Goal: Book appointment/travel/reservation

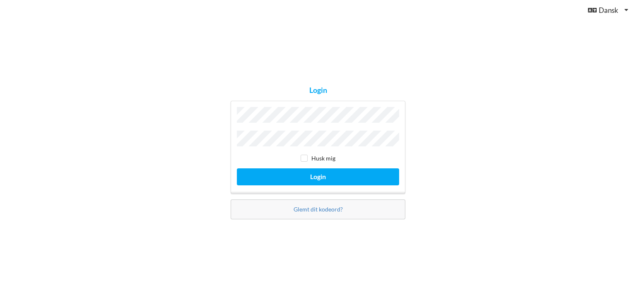
click at [237, 168] on button "Login" at bounding box center [318, 176] width 162 height 17
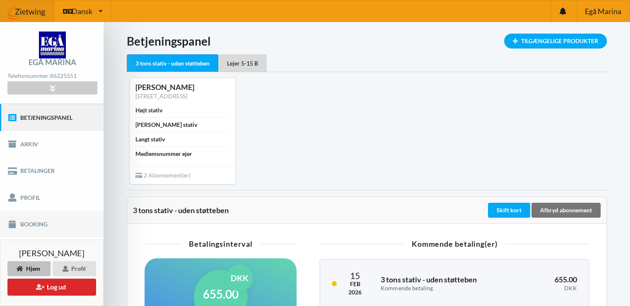
click at [31, 229] on link "Booking" at bounding box center [52, 224] width 104 height 26
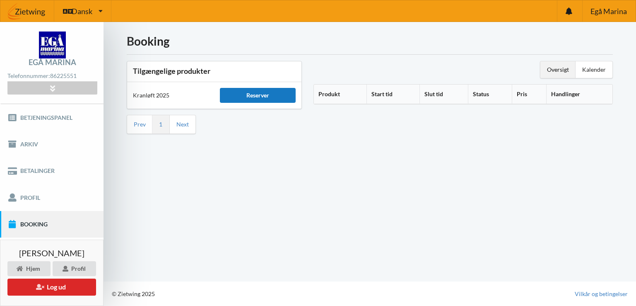
click at [236, 95] on div "Reserver" at bounding box center [257, 95] width 75 height 15
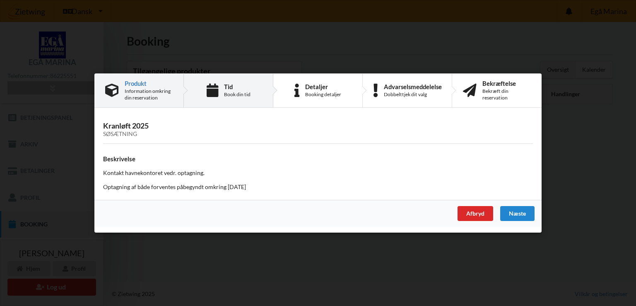
click at [211, 95] on icon at bounding box center [213, 91] width 12 height 14
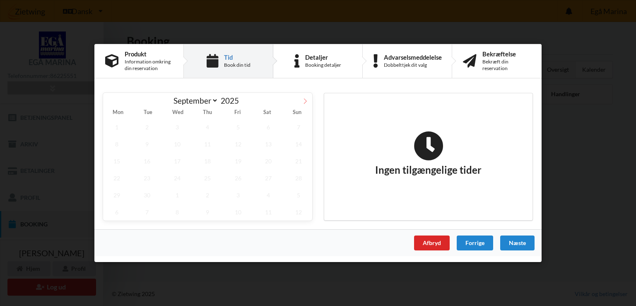
click at [304, 101] on icon at bounding box center [305, 101] width 6 height 6
click at [112, 182] on span "20" at bounding box center [116, 177] width 27 height 17
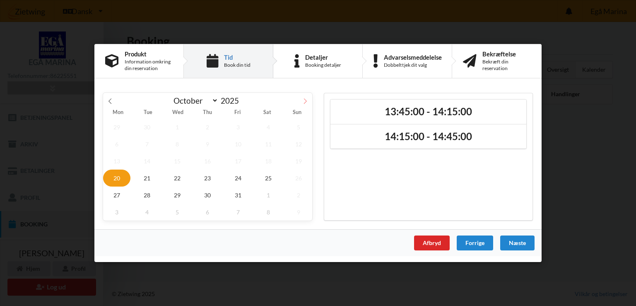
click at [301, 101] on span at bounding box center [305, 100] width 14 height 14
click at [108, 99] on icon at bounding box center [110, 101] width 6 height 6
select select "9"
click at [426, 242] on div "Afbryd" at bounding box center [432, 242] width 36 height 15
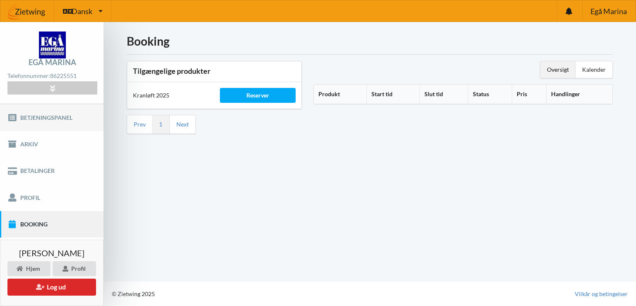
click at [43, 118] on link "Betjeningspanel" at bounding box center [52, 117] width 104 height 26
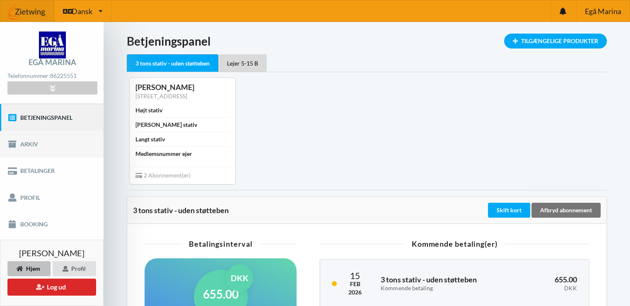
click at [39, 137] on link "Arkiv" at bounding box center [52, 144] width 104 height 26
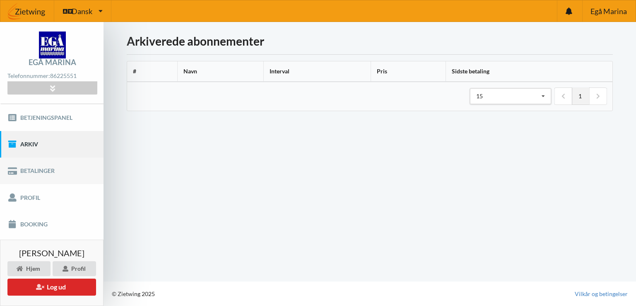
click at [40, 171] on link "Betalinger" at bounding box center [52, 170] width 104 height 26
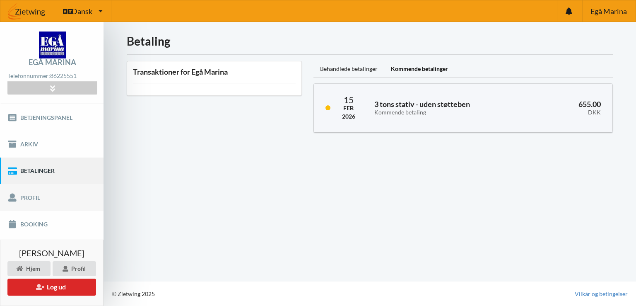
click at [36, 190] on link "Profil" at bounding box center [52, 197] width 104 height 26
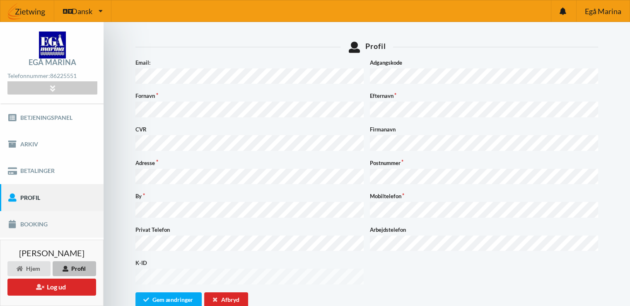
click at [33, 222] on link "Booking" at bounding box center [52, 224] width 104 height 26
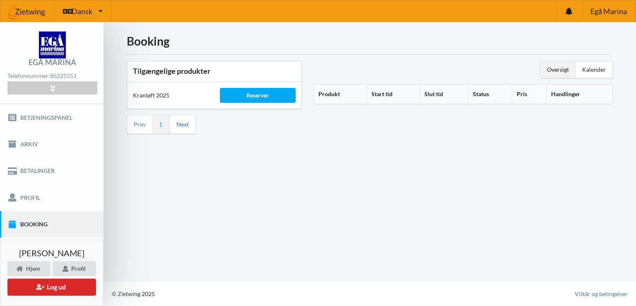
click at [182, 123] on link "Next" at bounding box center [182, 123] width 12 height 7
click at [258, 94] on div "Reserver" at bounding box center [257, 95] width 75 height 15
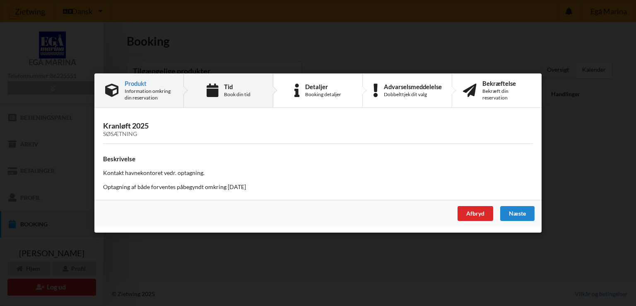
click at [231, 88] on div "Tid" at bounding box center [237, 86] width 26 height 7
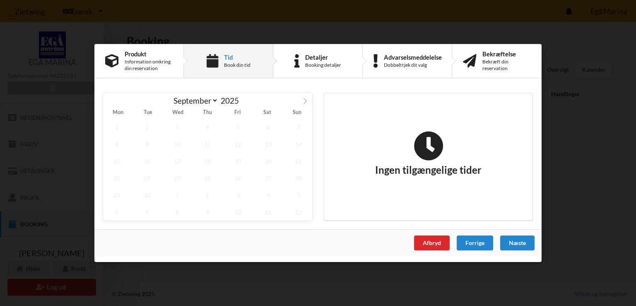
click at [306, 101] on icon at bounding box center [305, 101] width 6 height 6
click at [264, 177] on span "25" at bounding box center [268, 177] width 27 height 17
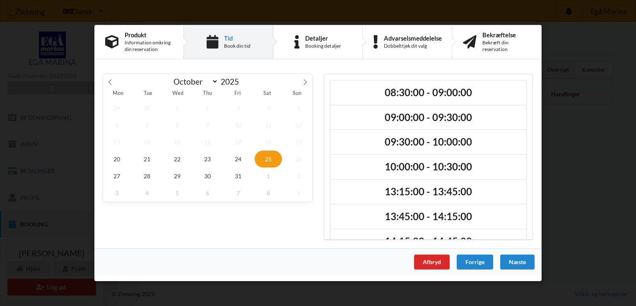
scroll to position [20, 0]
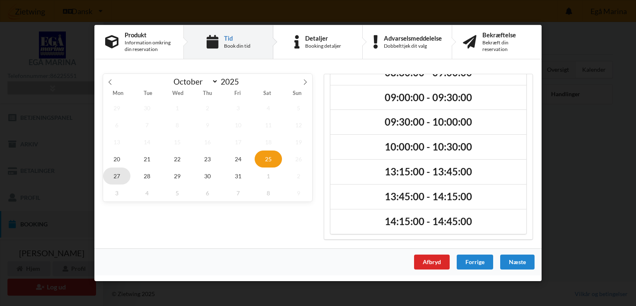
click at [112, 178] on span "27" at bounding box center [116, 175] width 27 height 17
click at [111, 157] on span "20" at bounding box center [116, 158] width 27 height 17
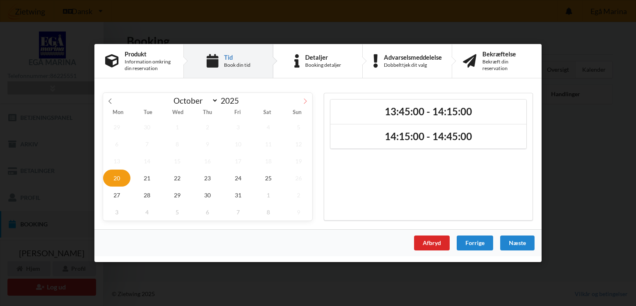
click at [306, 100] on icon at bounding box center [305, 101] width 6 height 6
click at [107, 103] on icon at bounding box center [110, 101] width 6 height 6
click at [304, 101] on icon at bounding box center [305, 101] width 6 height 6
click at [306, 101] on icon at bounding box center [305, 100] width 3 height 5
click at [112, 101] on icon at bounding box center [110, 101] width 6 height 6
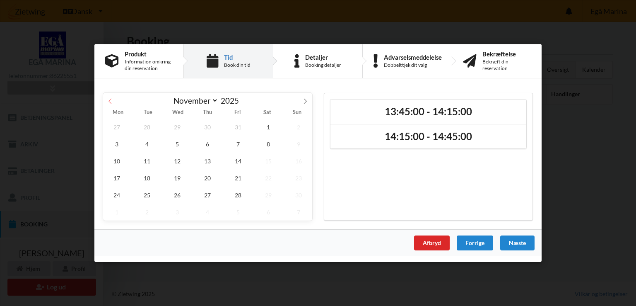
click at [109, 98] on span at bounding box center [110, 100] width 14 height 14
select select "9"
